Goal: Task Accomplishment & Management: Manage account settings

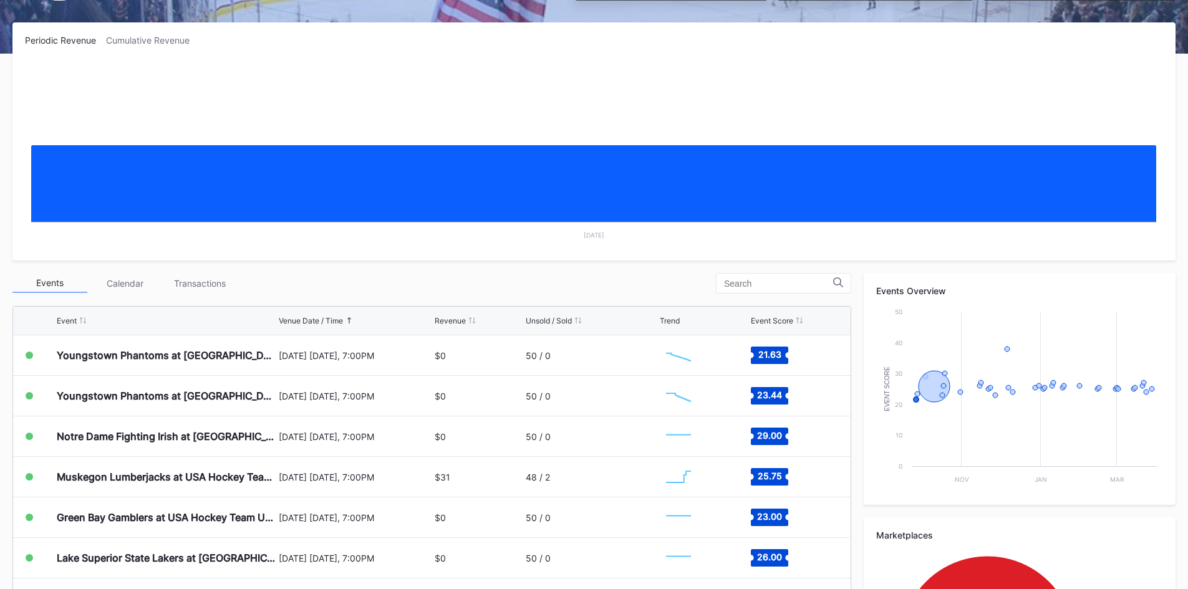
scroll to position [187, 0]
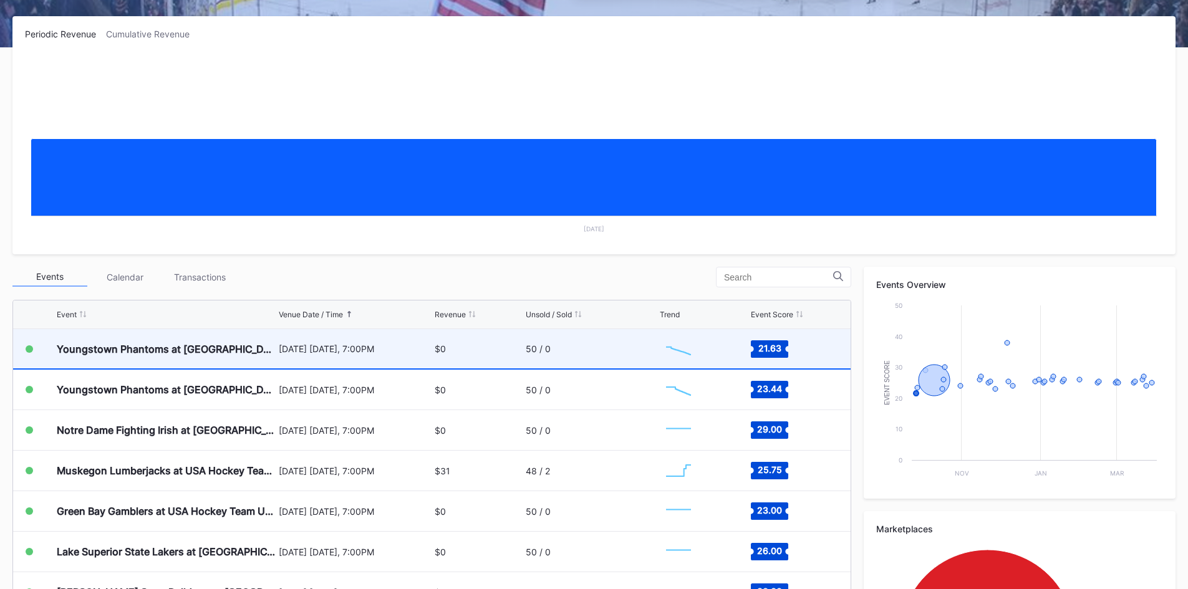
click at [579, 347] on div "50 / 0" at bounding box center [592, 348] width 132 height 39
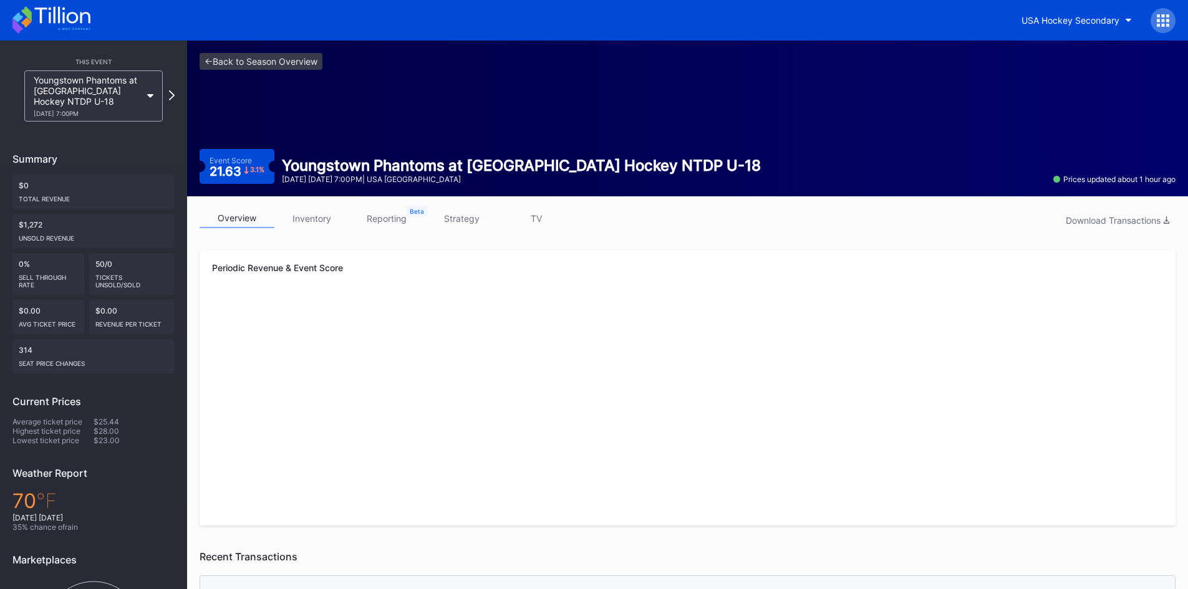
click at [396, 219] on link "reporting" at bounding box center [386, 218] width 75 height 19
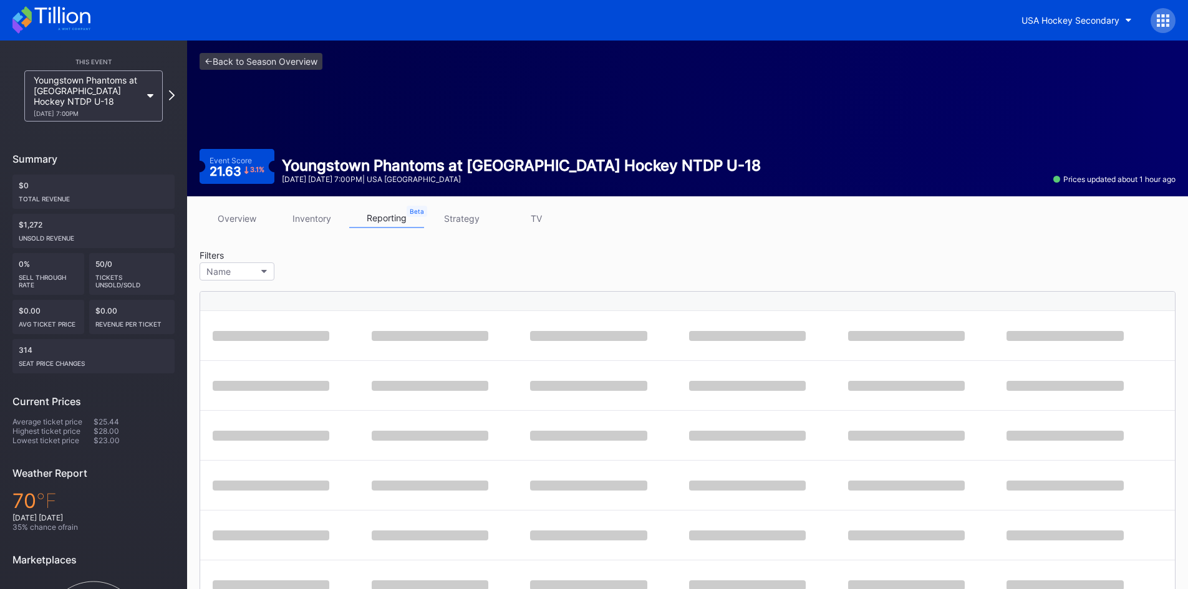
click at [462, 215] on link "strategy" at bounding box center [461, 218] width 75 height 19
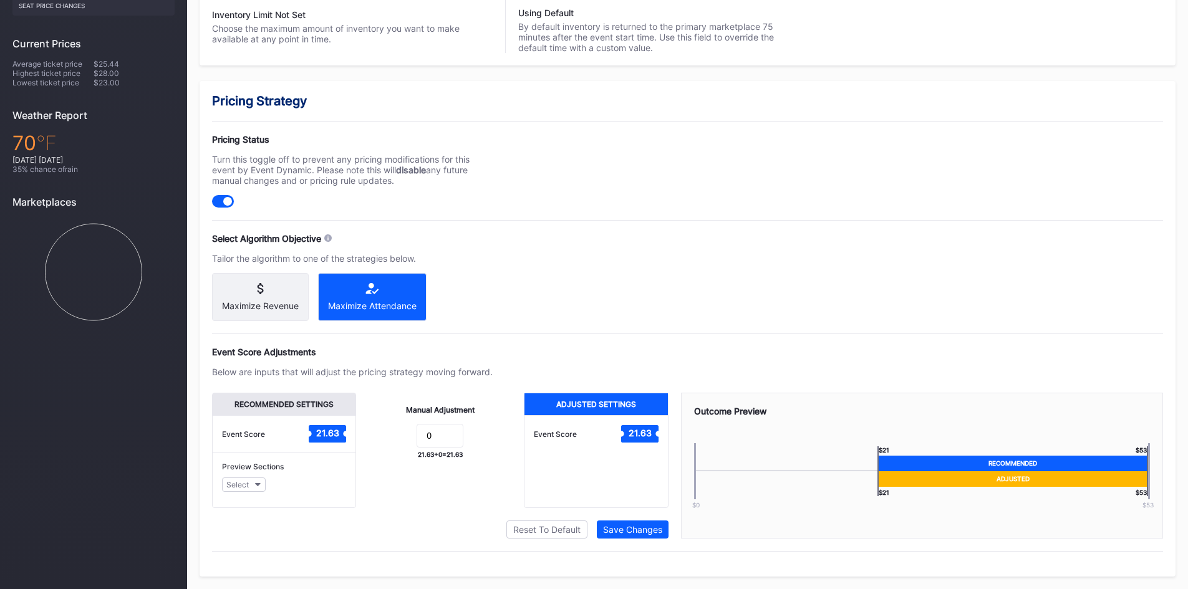
scroll to position [369, 0]
click at [433, 436] on input "0" at bounding box center [440, 436] width 47 height 24
drag, startPoint x: 433, startPoint y: 436, endPoint x: 424, endPoint y: 439, distance: 9.9
click at [424, 439] on input "0" at bounding box center [440, 436] width 47 height 24
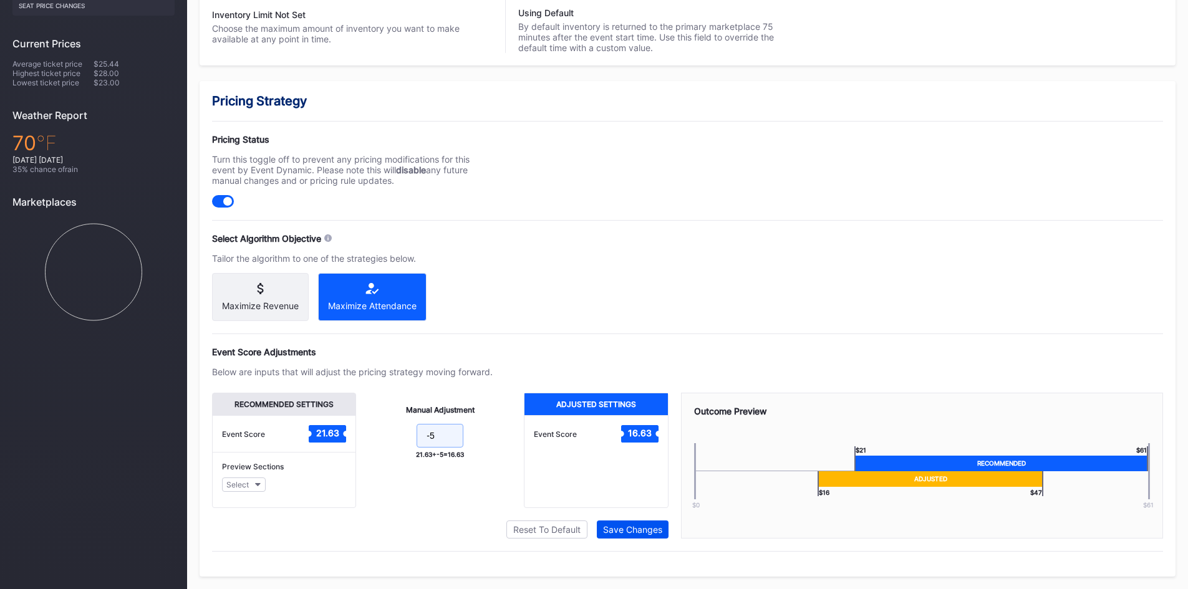
type input "-5"
click at [638, 528] on div "Save Changes" at bounding box center [632, 529] width 59 height 11
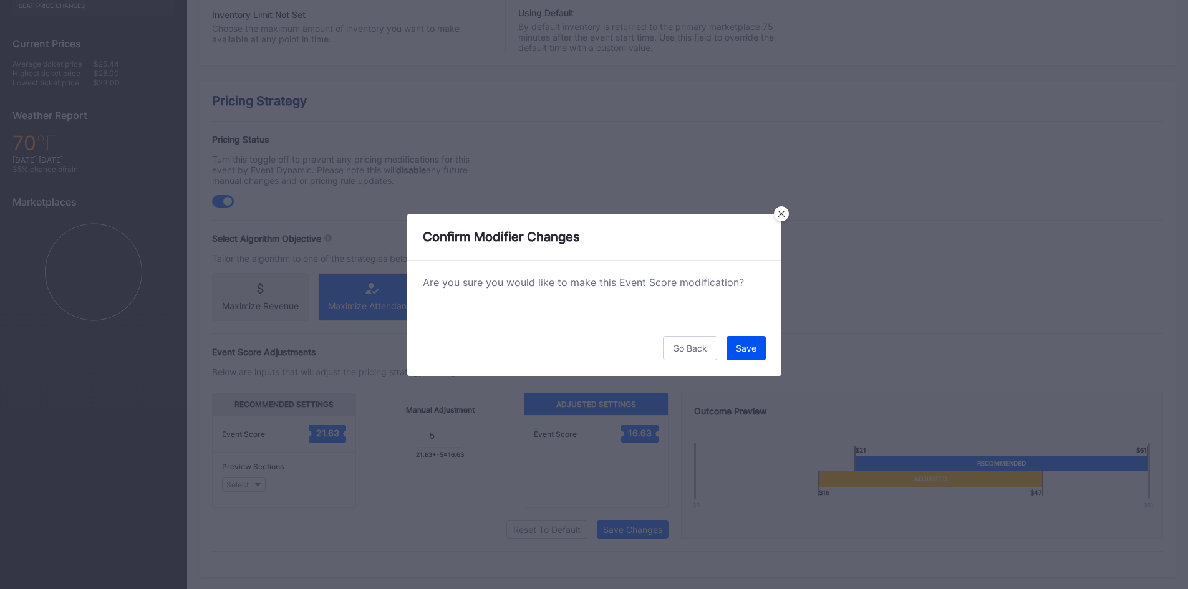
click at [741, 349] on div "Save" at bounding box center [746, 348] width 21 height 11
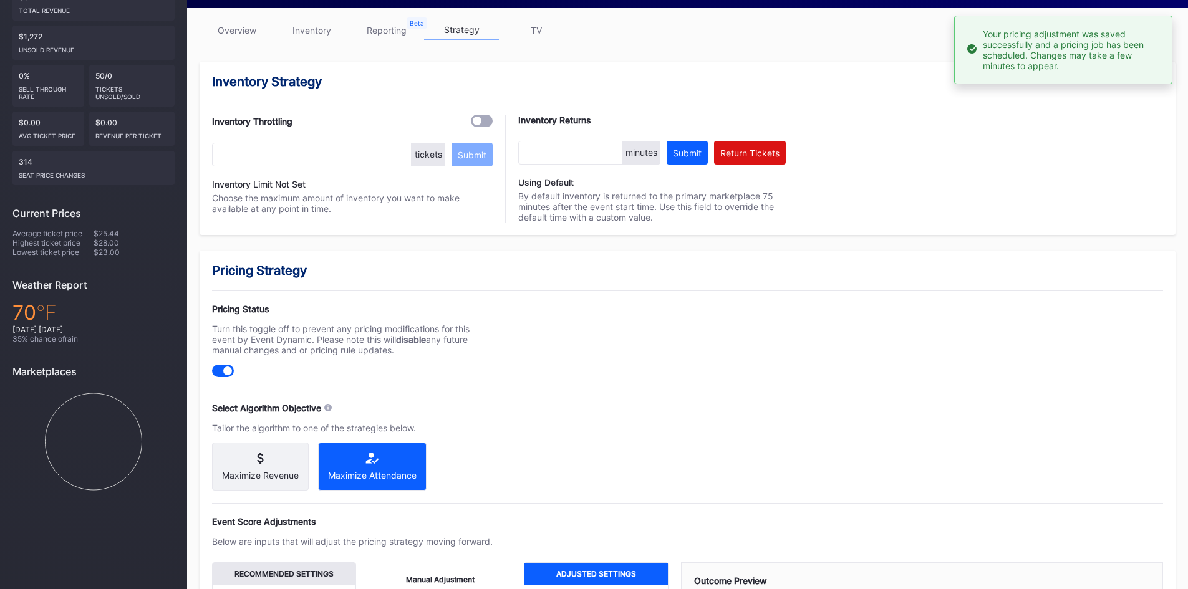
scroll to position [0, 0]
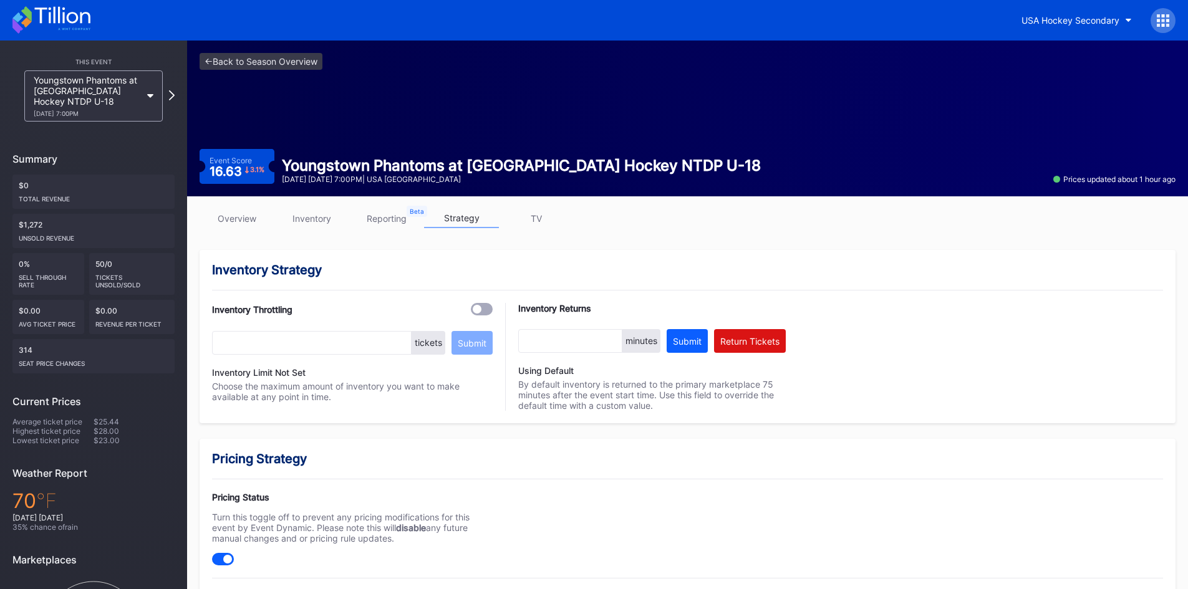
click at [60, 19] on icon at bounding box center [51, 19] width 78 height 27
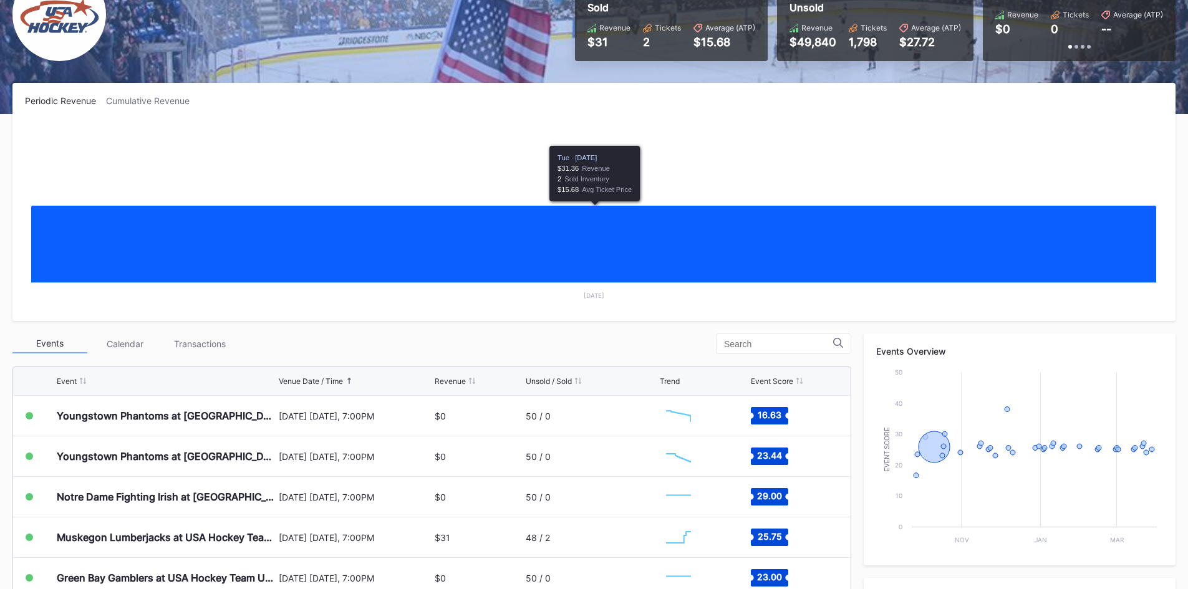
scroll to position [125, 0]
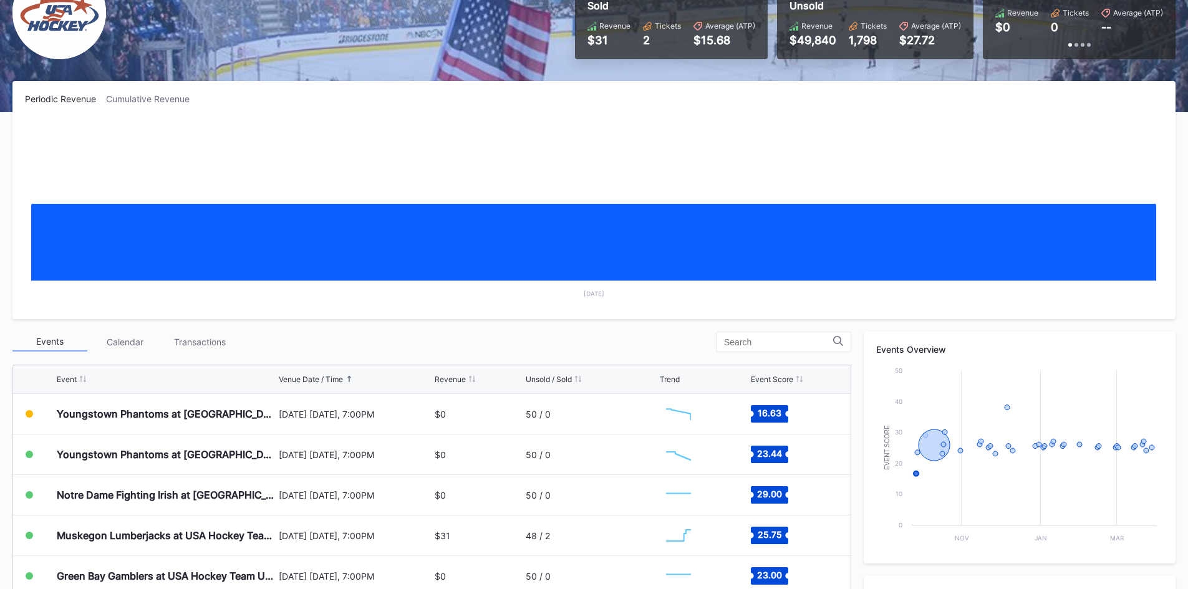
scroll to position [125, 0]
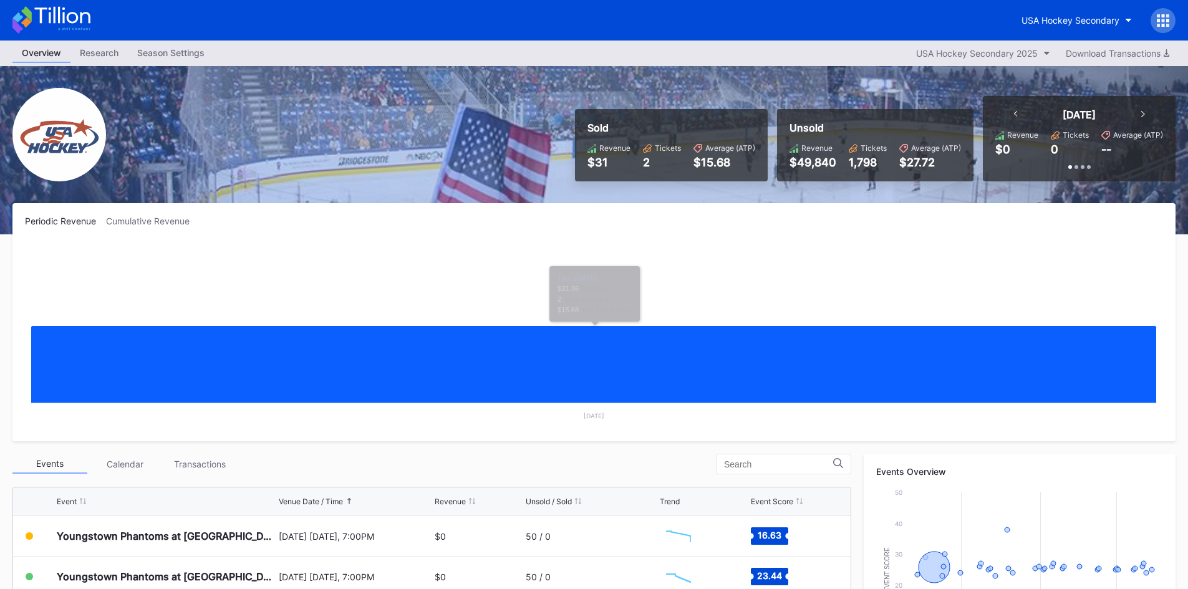
click at [70, 10] on icon at bounding box center [51, 19] width 78 height 27
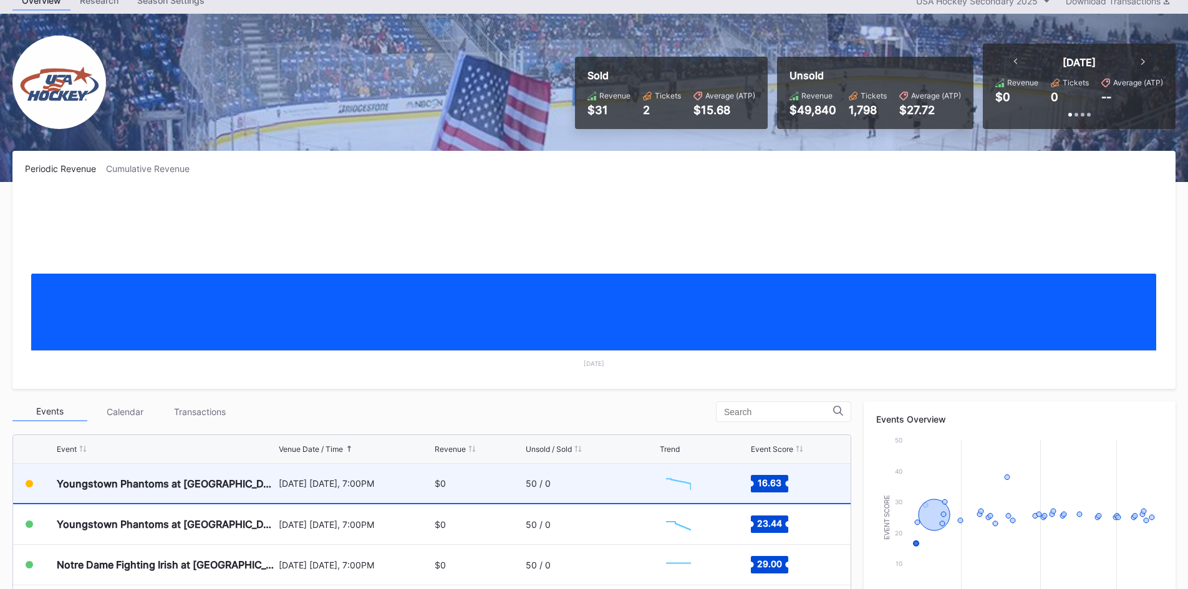
scroll to position [125, 0]
